Goal: Task Accomplishment & Management: Complete application form

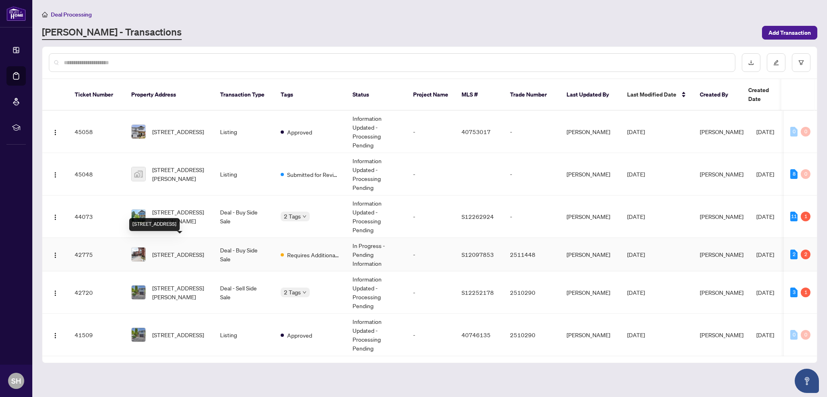
click at [187, 250] on span "[STREET_ADDRESS]" at bounding box center [178, 254] width 52 height 9
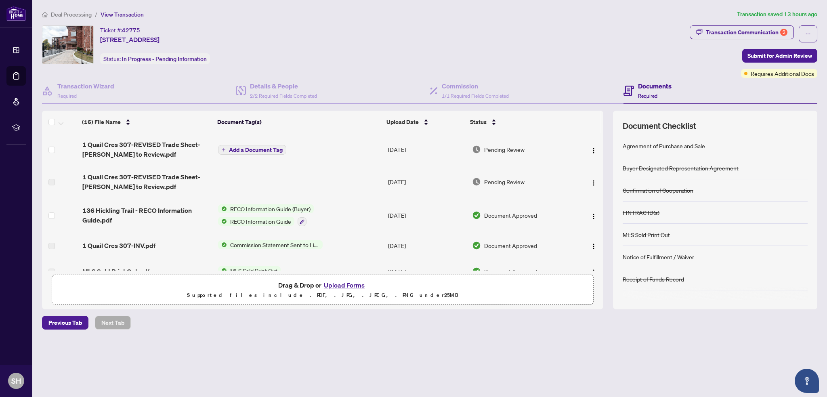
click at [345, 281] on button "Upload Forms" at bounding box center [344, 285] width 46 height 10
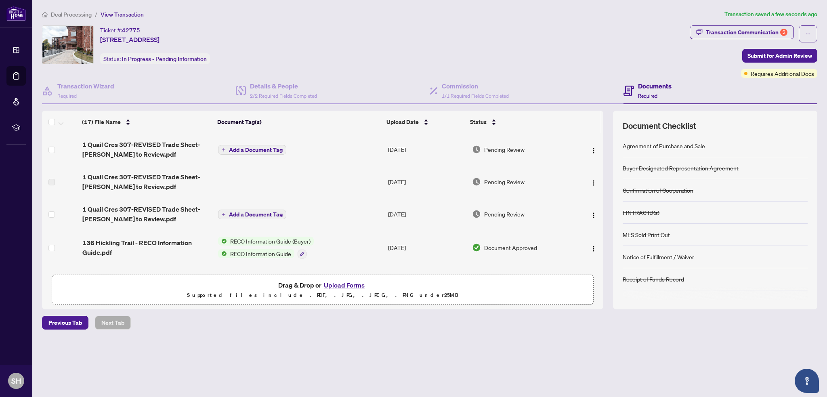
click at [239, 148] on span "Add a Document Tag" at bounding box center [256, 150] width 54 height 6
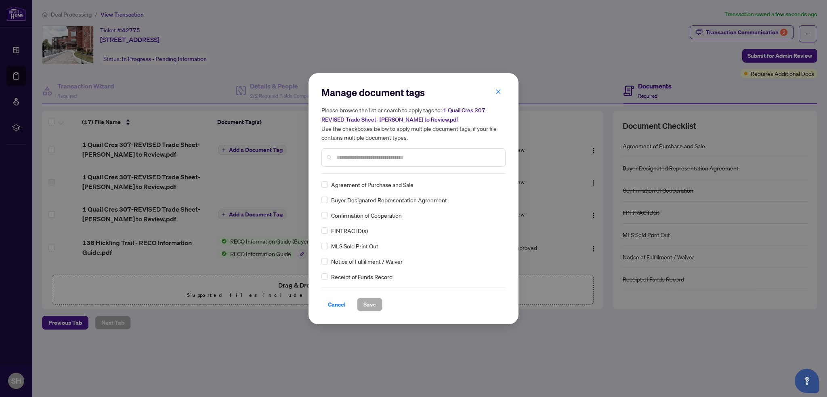
click at [357, 157] on input "text" at bounding box center [417, 157] width 162 height 9
type input "*****"
click at [328, 185] on div "Trade Sheet" at bounding box center [410, 184] width 179 height 9
click at [363, 302] on span "Save" at bounding box center [369, 304] width 13 height 13
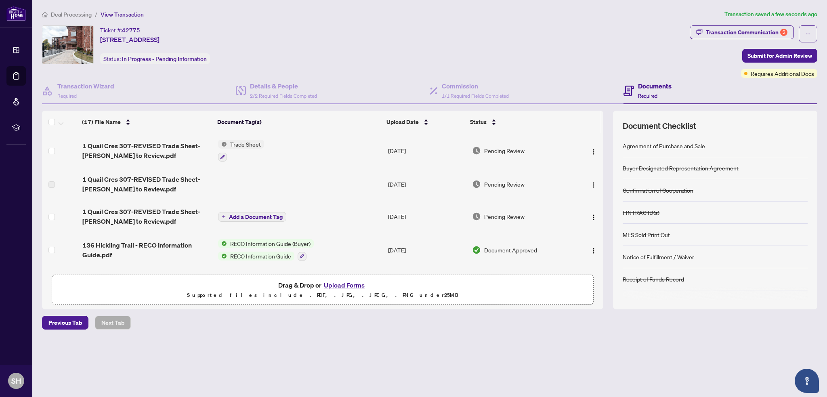
click at [339, 281] on button "Upload Forms" at bounding box center [344, 285] width 46 height 10
click at [592, 149] on img "button" at bounding box center [593, 152] width 6 height 6
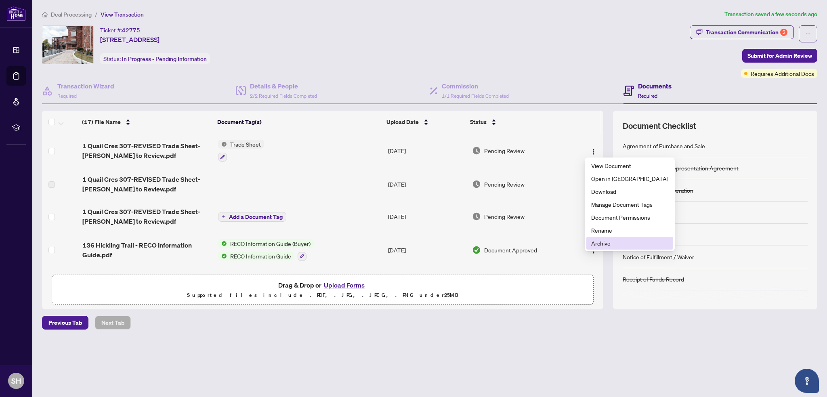
click at [601, 240] on span "Archive" at bounding box center [629, 243] width 77 height 9
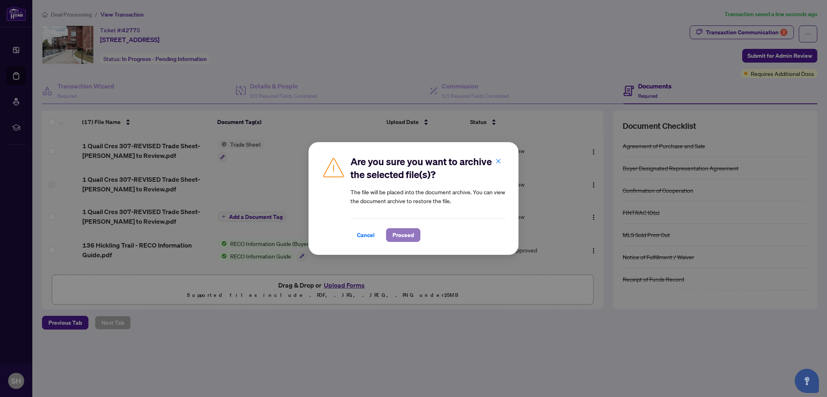
click at [398, 232] on span "Proceed" at bounding box center [403, 235] width 21 height 13
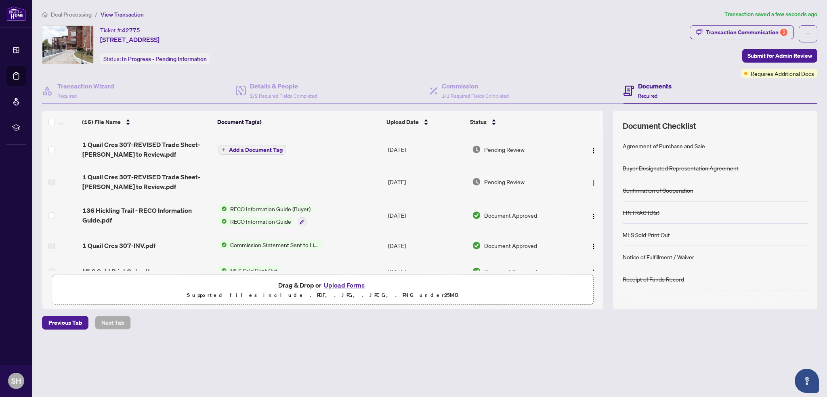
click at [334, 283] on button "Upload Forms" at bounding box center [344, 285] width 46 height 10
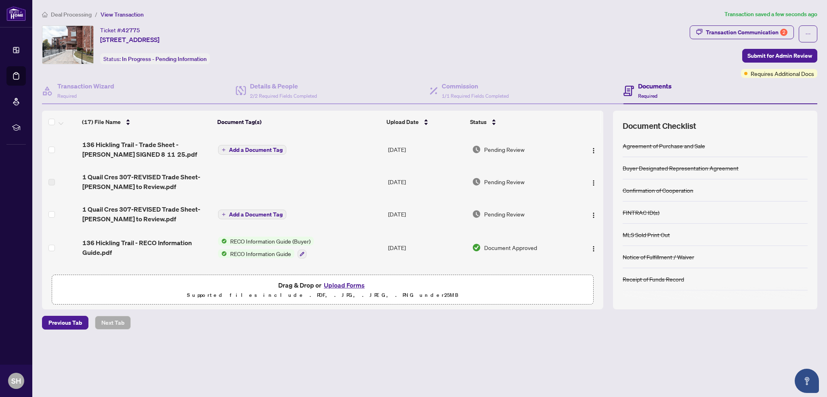
click at [346, 285] on button "Upload Forms" at bounding box center [344, 285] width 46 height 10
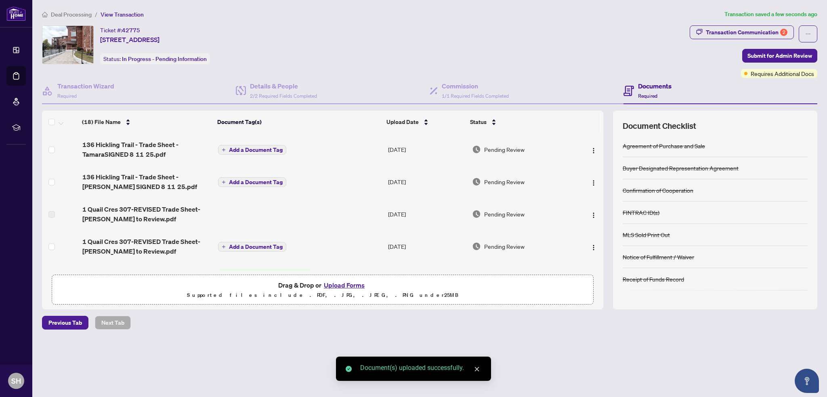
click at [252, 151] on span "Add a Document Tag" at bounding box center [256, 150] width 54 height 6
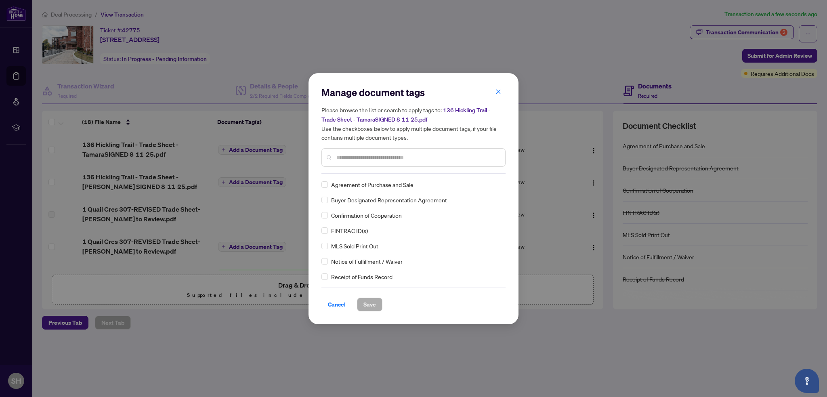
click at [357, 157] on input "text" at bounding box center [417, 157] width 162 height 9
type input "*****"
click at [363, 301] on span "Save" at bounding box center [369, 304] width 13 height 13
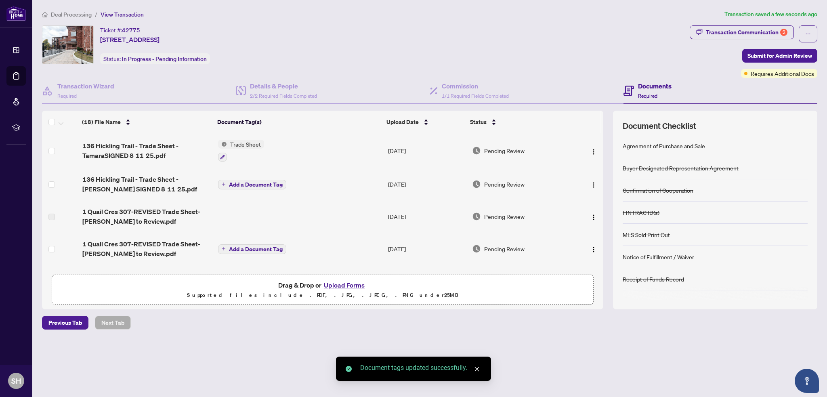
click at [227, 185] on button "Add a Document Tag" at bounding box center [252, 185] width 68 height 10
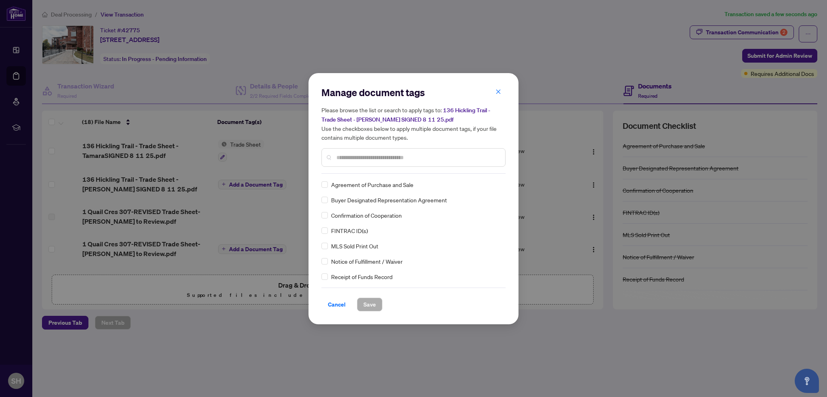
click at [375, 172] on div "Manage document tags Please browse the list or search to apply tags to: 136 Hic…" at bounding box center [413, 130] width 184 height 88
click at [374, 159] on input "text" at bounding box center [417, 157] width 162 height 9
type input "*****"
click at [364, 300] on span "Save" at bounding box center [369, 304] width 13 height 13
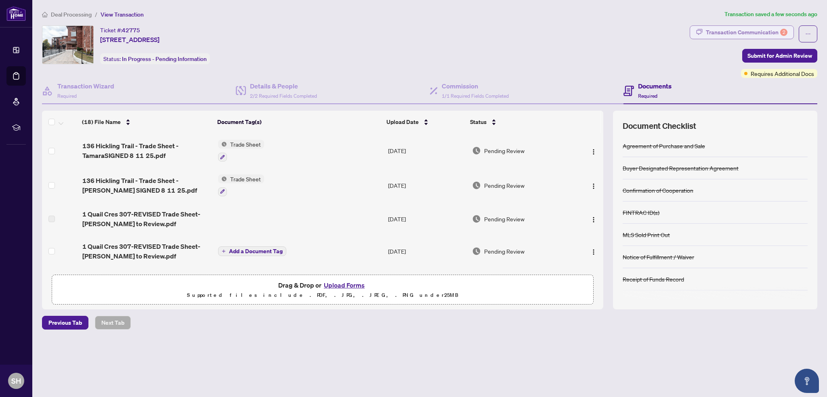
click at [762, 32] on div "Transaction Communication 2" at bounding box center [747, 32] width 82 height 13
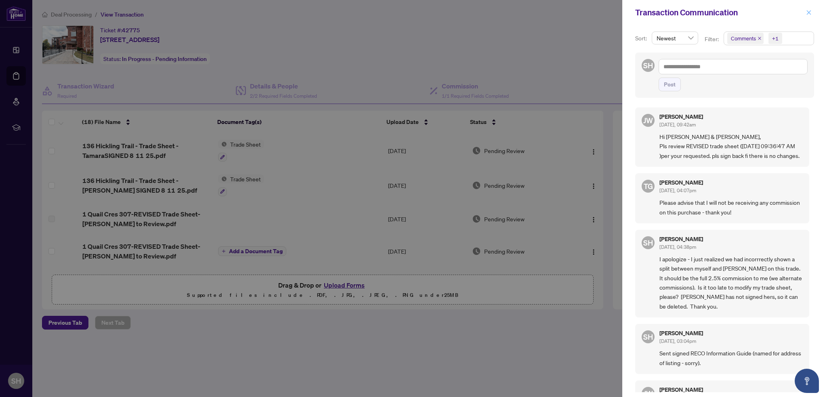
click at [811, 10] on icon "close" at bounding box center [809, 12] width 4 height 4
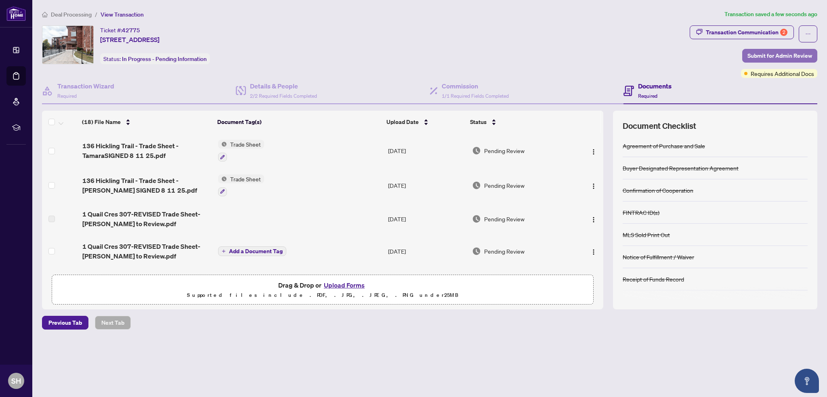
click at [769, 57] on span "Submit for Admin Review" at bounding box center [780, 55] width 65 height 13
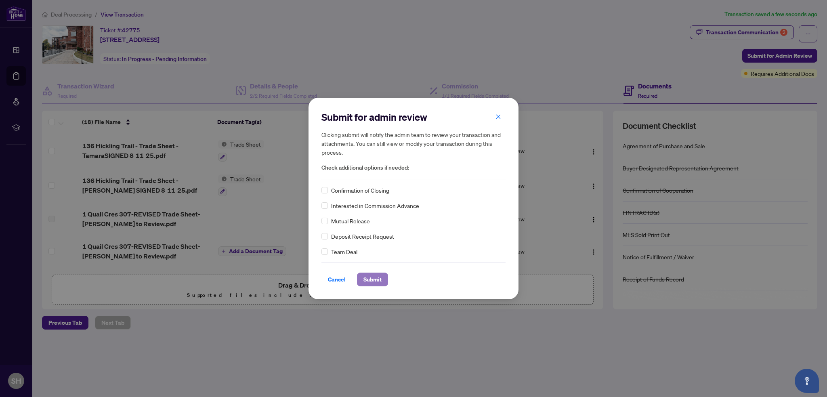
click at [364, 279] on span "Submit" at bounding box center [372, 279] width 18 height 13
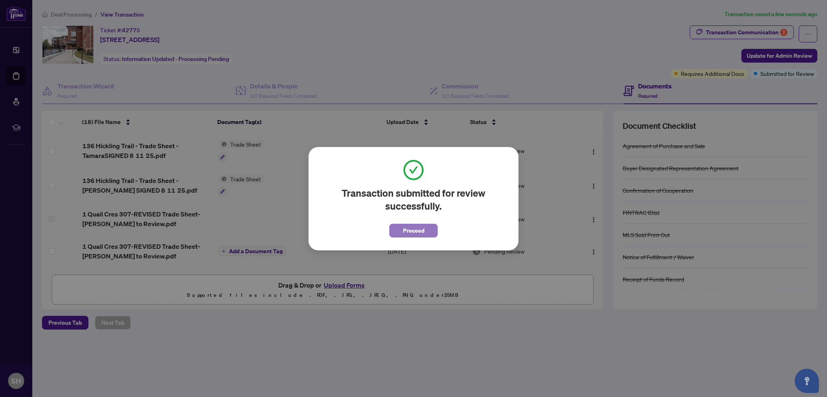
click at [418, 227] on span "Proceed" at bounding box center [413, 230] width 21 height 13
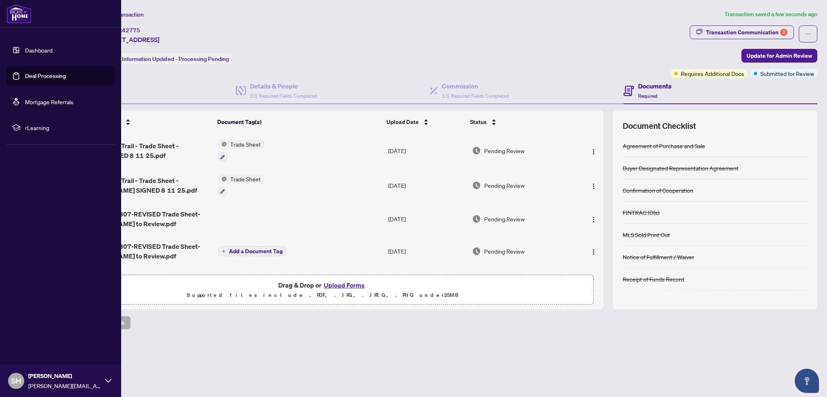
click at [25, 80] on link "Deal Processing" at bounding box center [45, 75] width 41 height 7
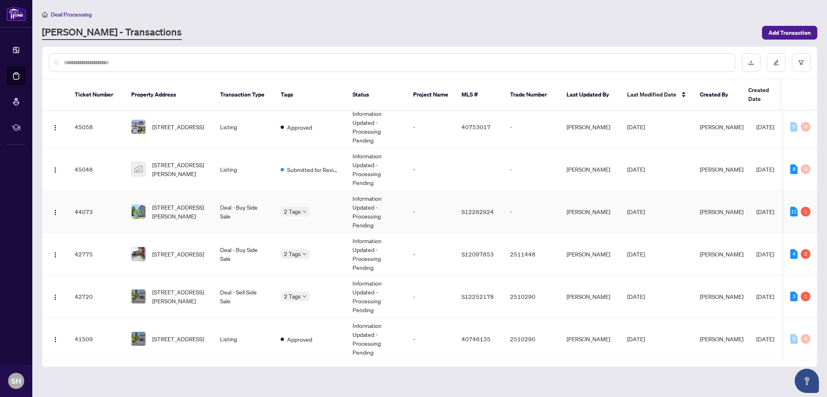
scroll to position [6, 0]
